Goal: Find contact information: Find contact information

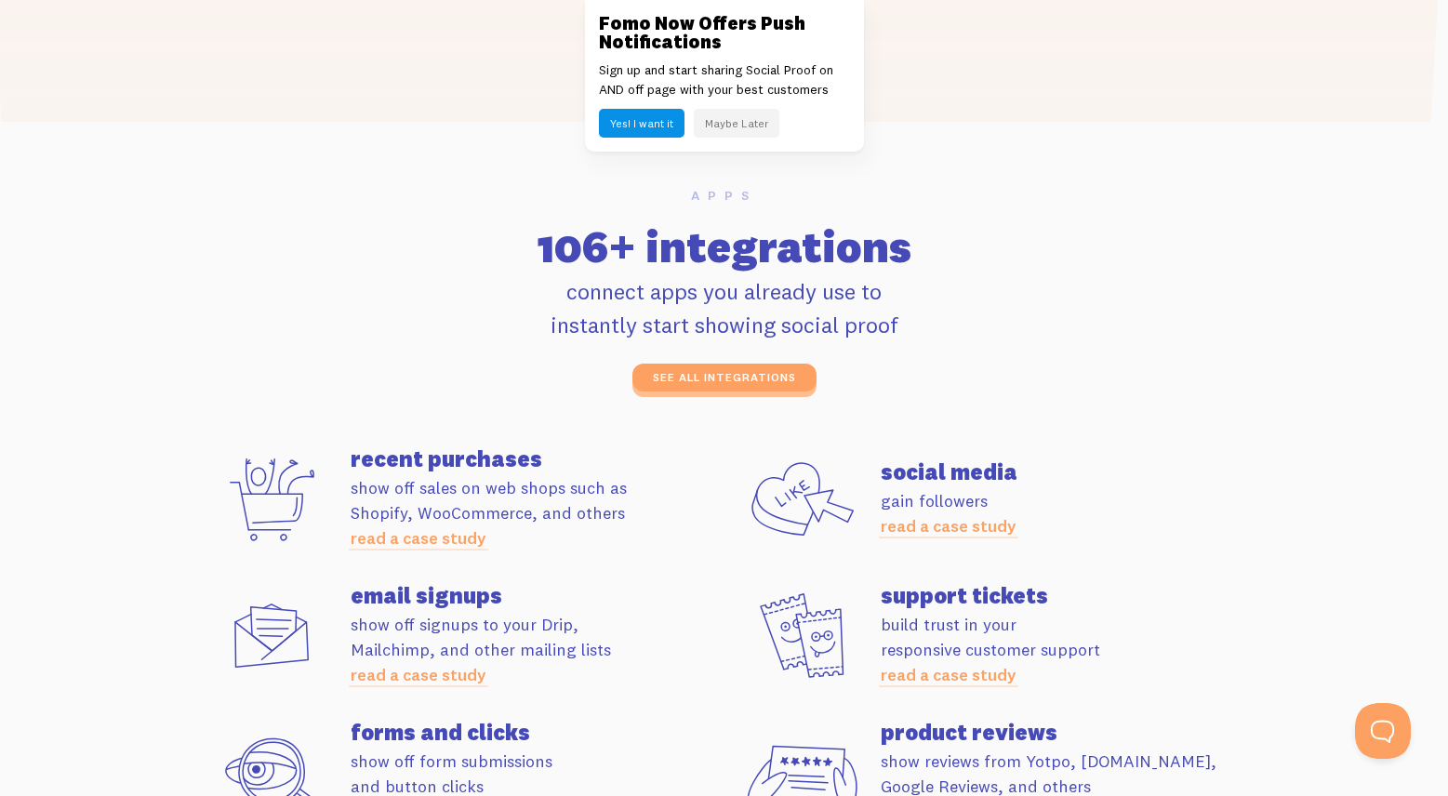
scroll to position [4854, 0]
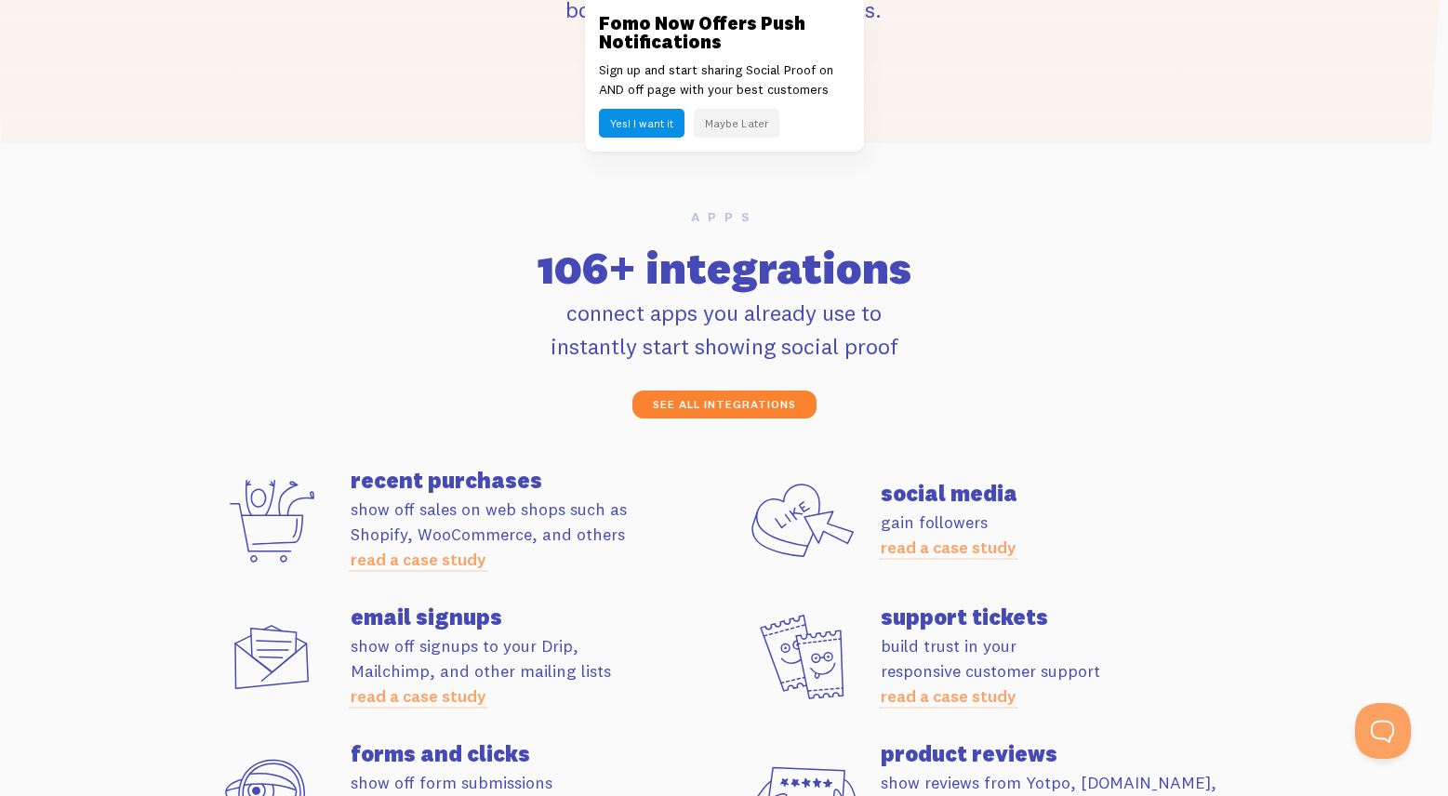
click at [681, 397] on link "see all integrations" at bounding box center [724, 405] width 184 height 28
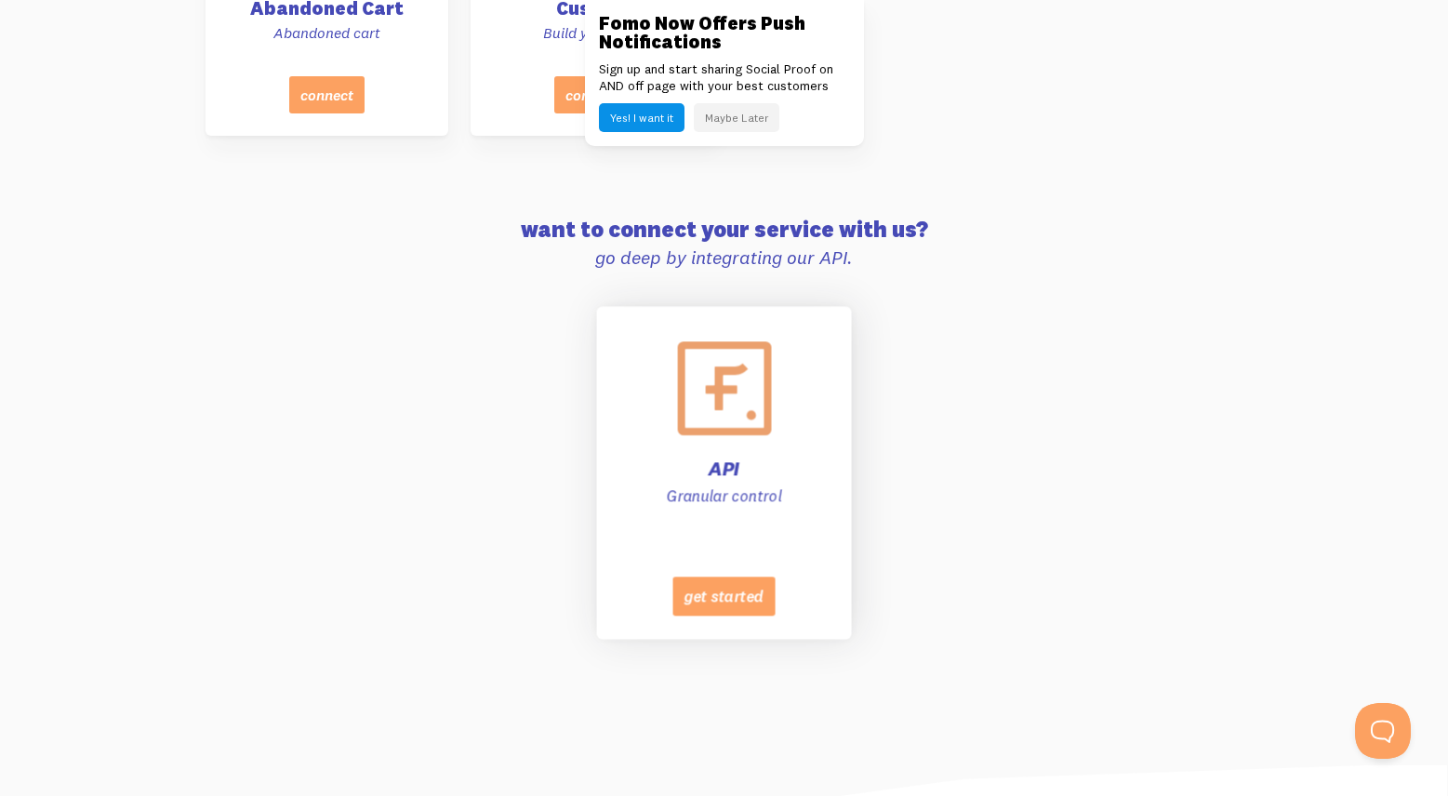
scroll to position [8916, 0]
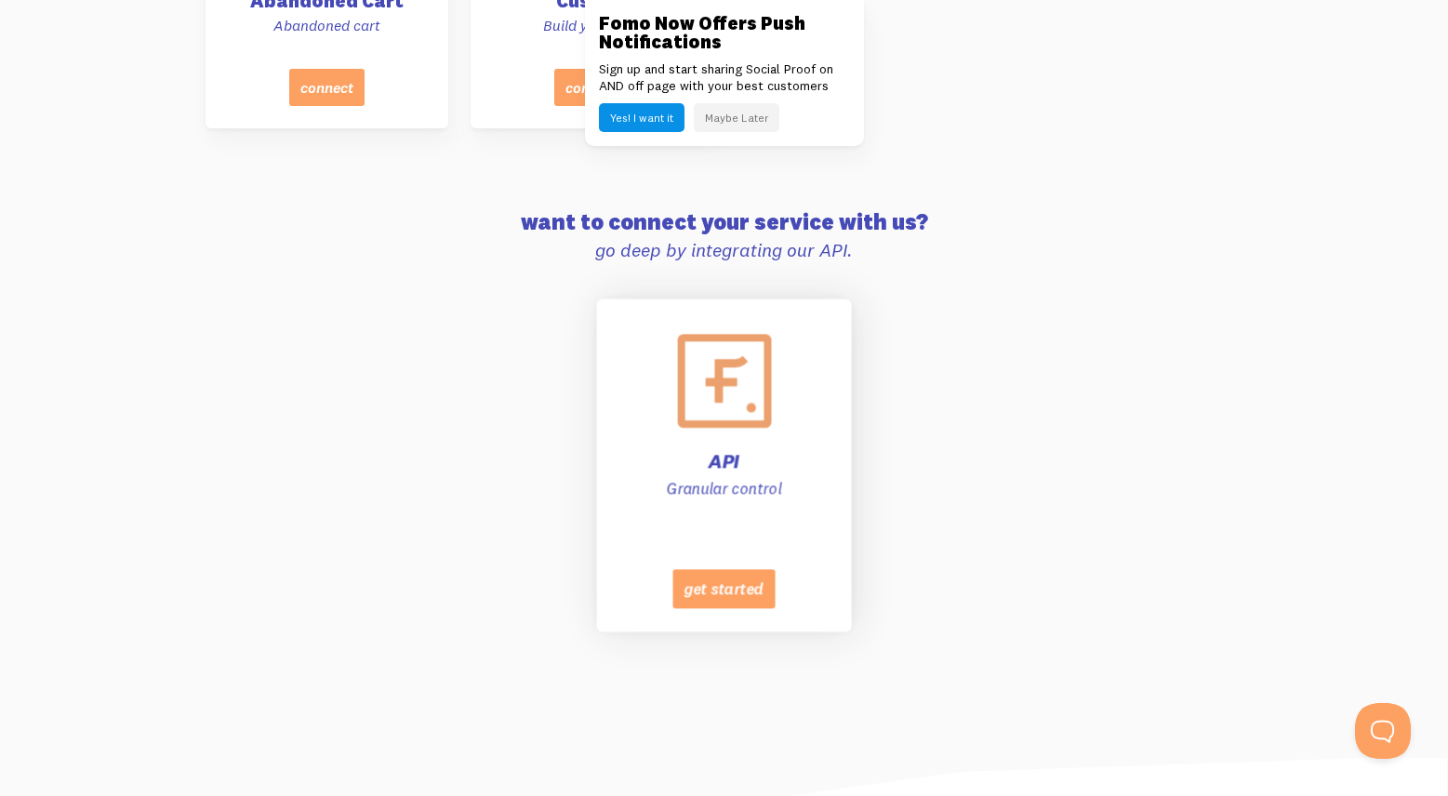
click at [724, 458] on div "API Granular control" at bounding box center [724, 422] width 208 height 223
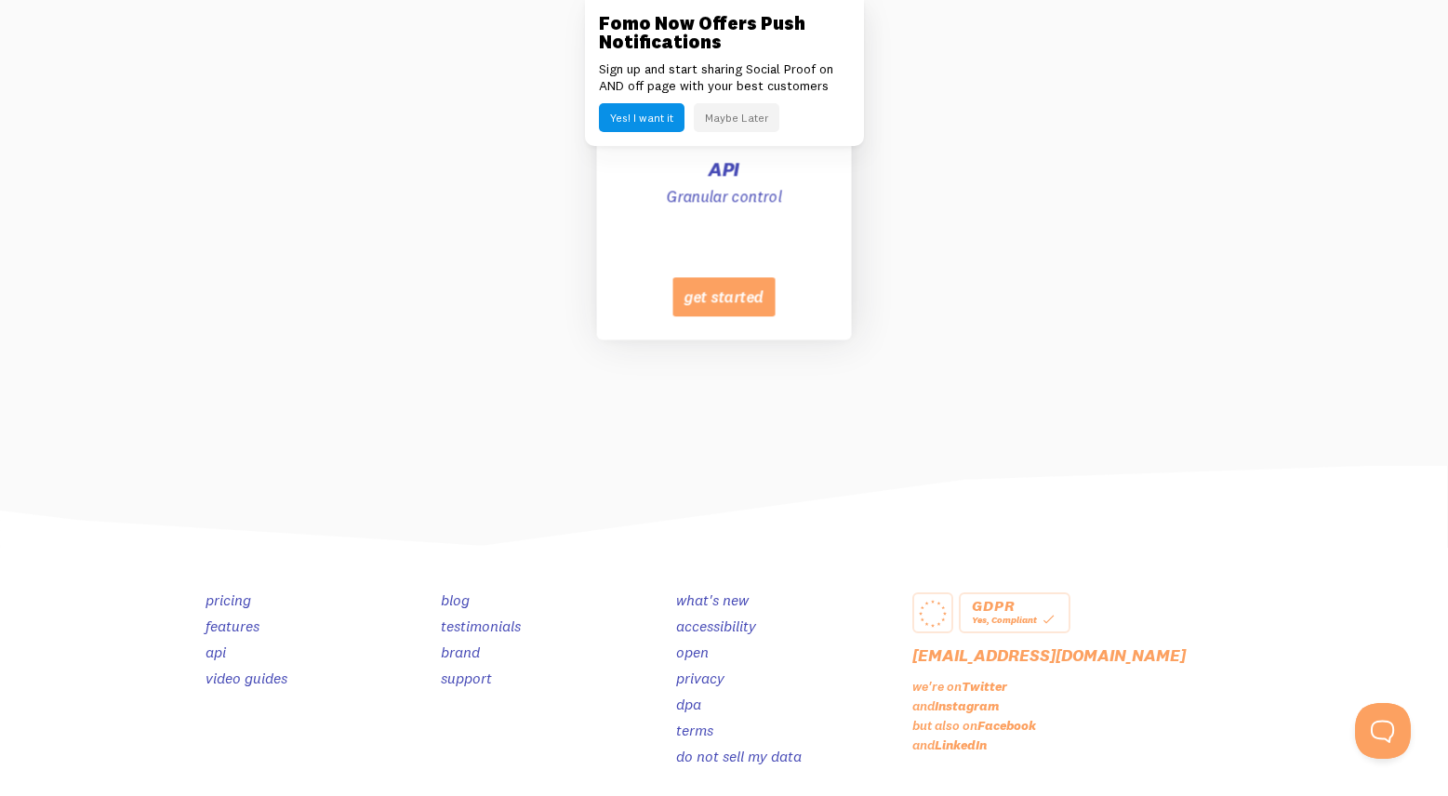
scroll to position [9342, 0]
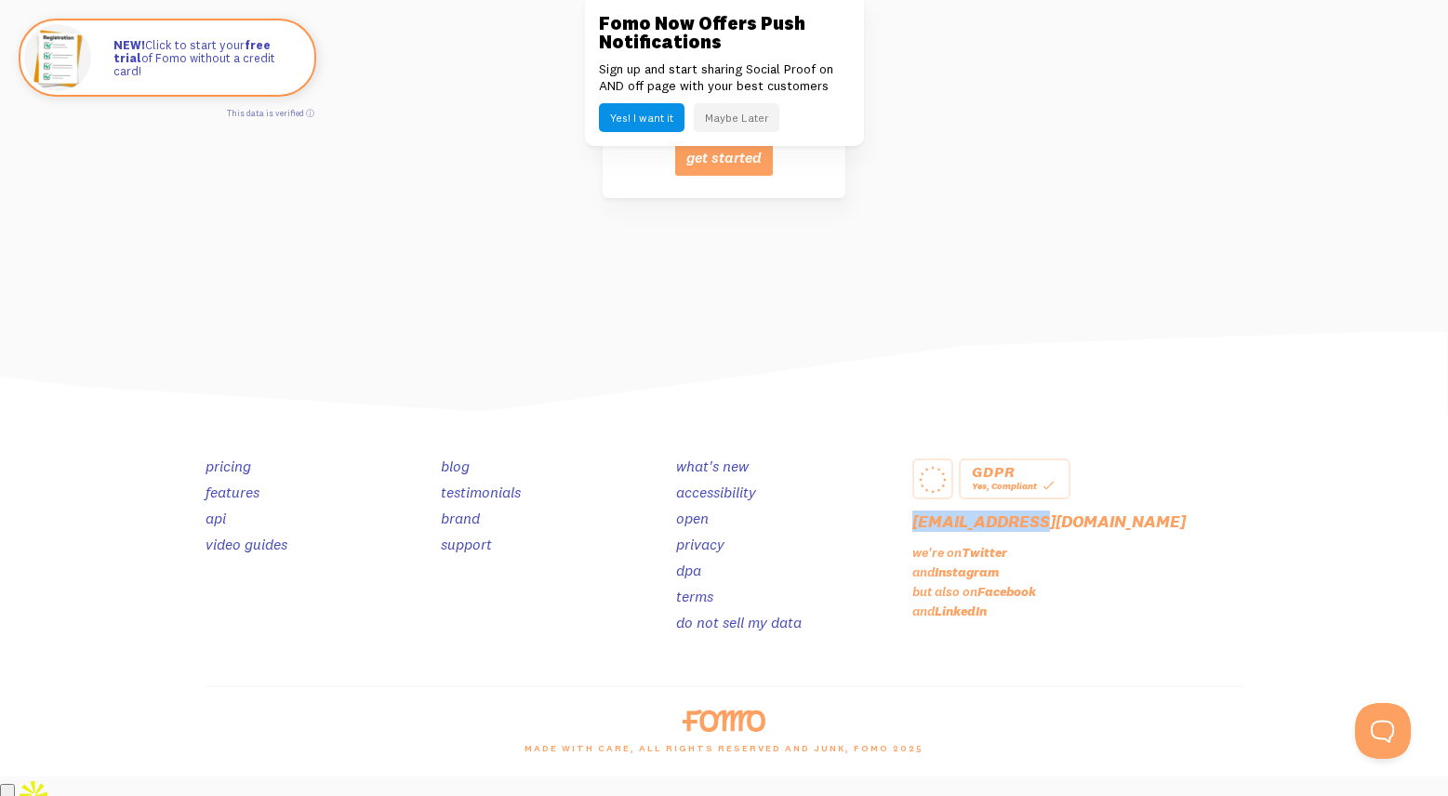
drag, startPoint x: 1066, startPoint y: 540, endPoint x: 900, endPoint y: 542, distance: 165.5
click at [901, 542] on div "GDPR Yes, Compliant [EMAIL_ADDRESS][DOMAIN_NAME] we're on Twitter and Instagram…" at bounding box center [1077, 549] width 353 height 182
copy link "[EMAIL_ADDRESS][DOMAIN_NAME]"
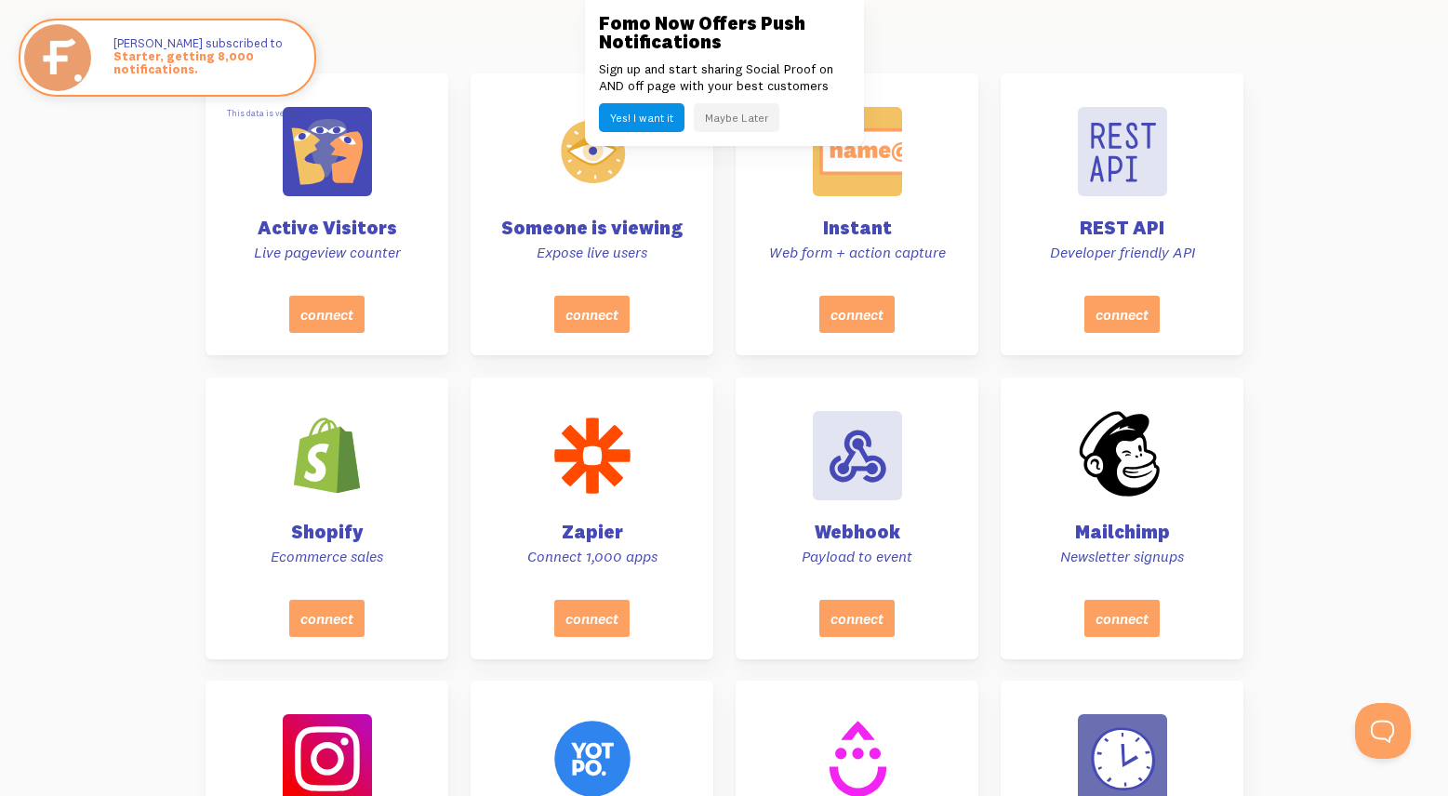
scroll to position [0, 0]
